Goal: Task Accomplishment & Management: Manage account settings

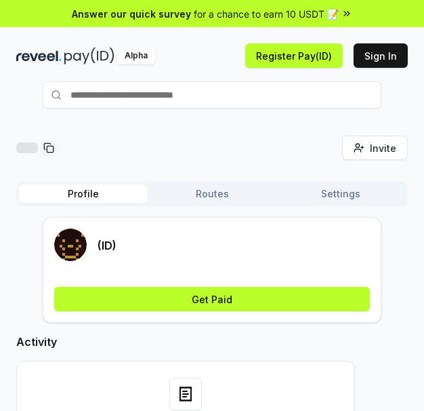
click at [197, 195] on button "Routes" at bounding box center [212, 193] width 129 height 19
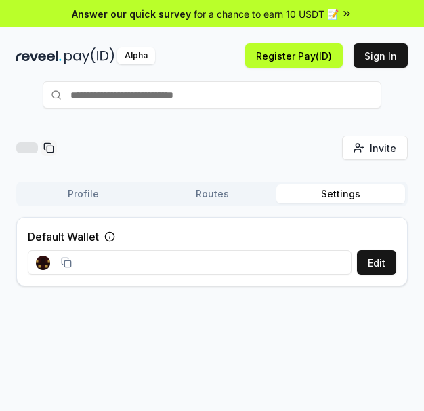
click at [329, 196] on button "Settings" at bounding box center [341, 193] width 129 height 19
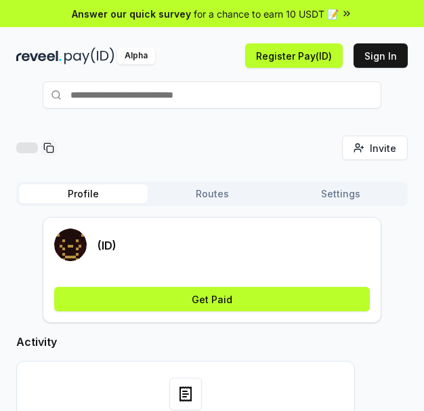
click at [64, 196] on button "Profile" at bounding box center [83, 193] width 129 height 19
click at [256, 16] on span "for a chance to earn 10 USDT 📝" at bounding box center [266, 14] width 145 height 14
